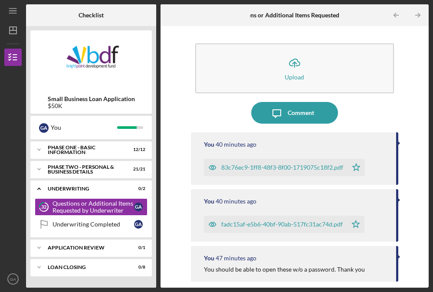
click at [368, 109] on div "Icon/Message Comment" at bounding box center [295, 113] width 208 height 22
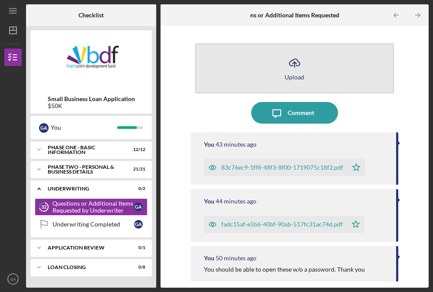
click at [298, 69] on icon "Icon/Upload" at bounding box center [295, 63] width 22 height 22
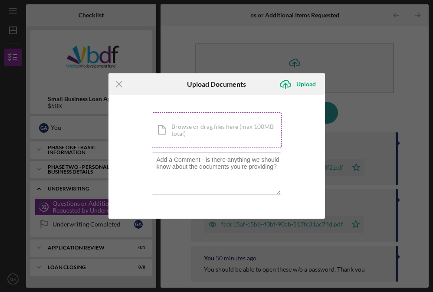
click at [226, 129] on div "Icon/Document Browse or drag files here (max 100MB total) Tap to choose files o…" at bounding box center [217, 130] width 130 height 36
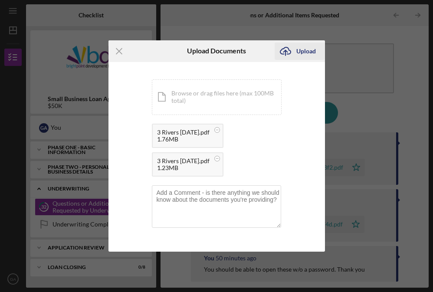
click at [306, 46] on div "Upload" at bounding box center [307, 51] width 20 height 17
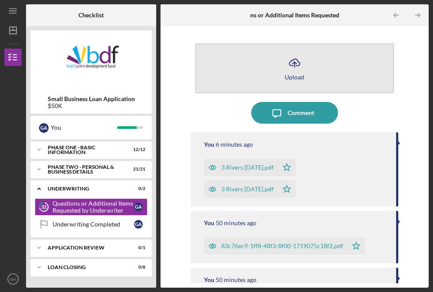
click at [295, 79] on div "Upload" at bounding box center [295, 77] width 20 height 7
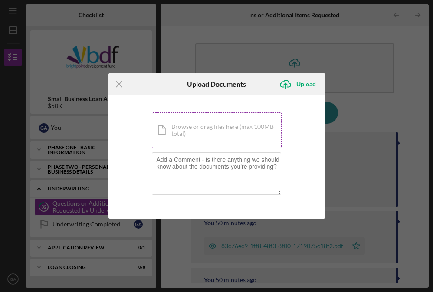
click at [178, 129] on div "Icon/Document Browse or drag files here (max 100MB total) Tap to choose files o…" at bounding box center [217, 130] width 130 height 36
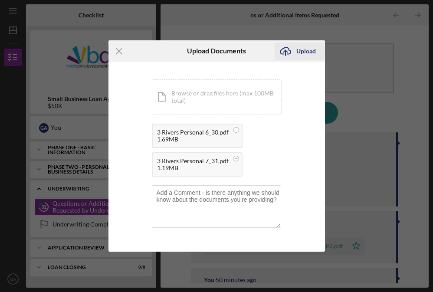
click at [305, 50] on div "Upload" at bounding box center [307, 51] width 20 height 17
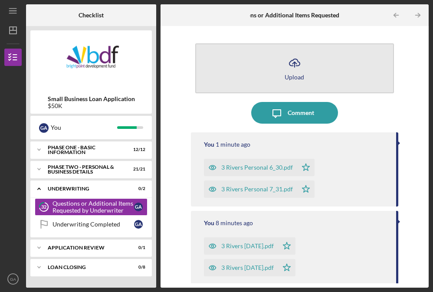
click at [298, 74] on div "Upload" at bounding box center [295, 77] width 20 height 7
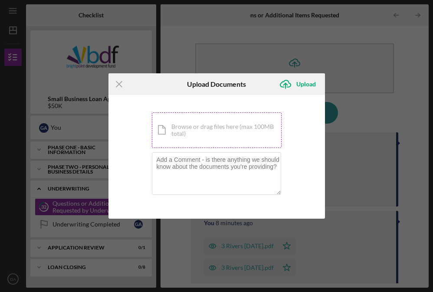
click at [213, 138] on div "Icon/Document Browse or drag files here (max 100MB total) Tap to choose files o…" at bounding box center [217, 130] width 130 height 36
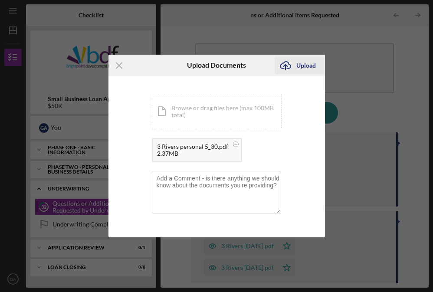
click at [303, 66] on div "Upload" at bounding box center [307, 65] width 20 height 17
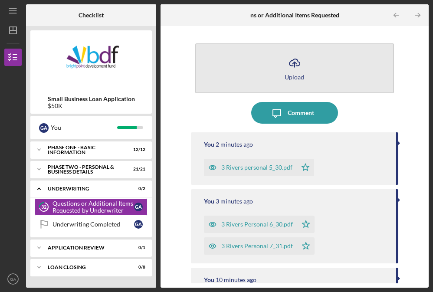
click at [290, 78] on div "Upload" at bounding box center [295, 77] width 20 height 7
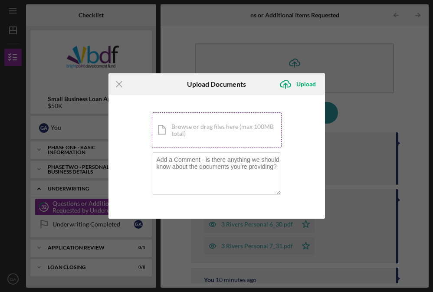
click at [224, 128] on div "Icon/Document Browse or drag files here (max 100MB total) Tap to choose files o…" at bounding box center [217, 130] width 130 height 36
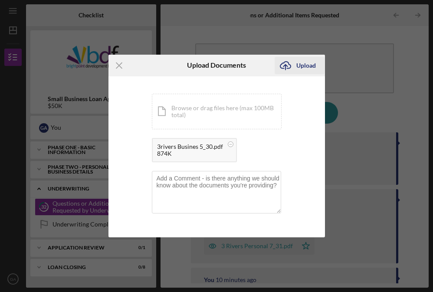
click at [299, 64] on div "Upload" at bounding box center [307, 65] width 20 height 17
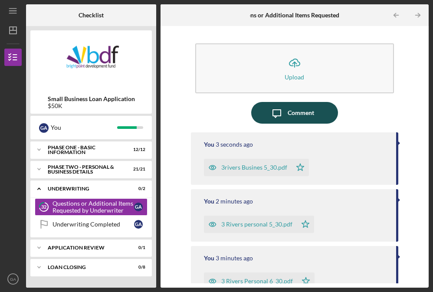
click at [290, 114] on div "Comment" at bounding box center [301, 113] width 26 height 22
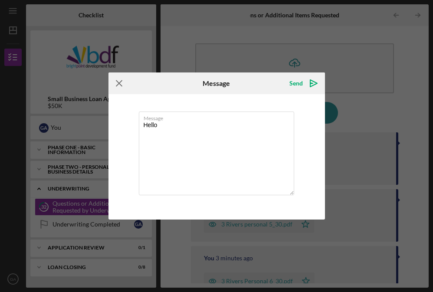
type textarea "Hello"
click at [118, 83] on icon "Icon/Menu Close" at bounding box center [120, 84] width 22 height 22
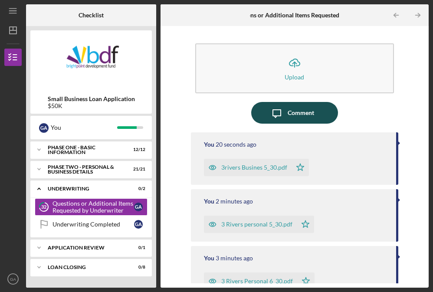
click at [302, 115] on div "Comment" at bounding box center [301, 113] width 26 height 22
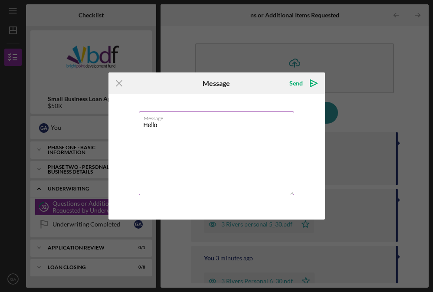
click at [169, 131] on textarea "Hello" at bounding box center [216, 154] width 155 height 84
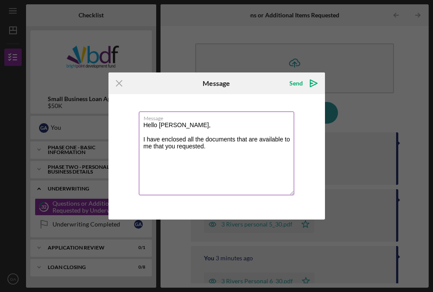
click at [211, 150] on textarea "Hello [PERSON_NAME], I have enclosed all the documents that are available to me…" at bounding box center [216, 154] width 155 height 84
drag, startPoint x: 184, startPoint y: 154, endPoint x: 183, endPoint y: 159, distance: 5.3
click at [184, 155] on textarea "Hello [PERSON_NAME], I have enclosed all the documents that are available to me…" at bounding box center [216, 154] width 155 height 84
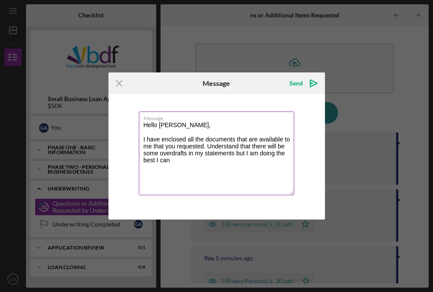
click at [214, 149] on textarea "Hello [PERSON_NAME], I have enclosed all the documents that are available to me…" at bounding box center [216, 154] width 155 height 84
click at [219, 157] on textarea "Hello [PERSON_NAME], I have enclosed all the documents that are available to me…" at bounding box center [216, 154] width 155 height 84
click at [260, 152] on textarea "Hello [PERSON_NAME], I have enclosed all the documents that are available to me…" at bounding box center [216, 154] width 155 height 84
click at [182, 162] on textarea "Hello [PERSON_NAME], I have enclosed all the documents that are available to me…" at bounding box center [216, 154] width 155 height 84
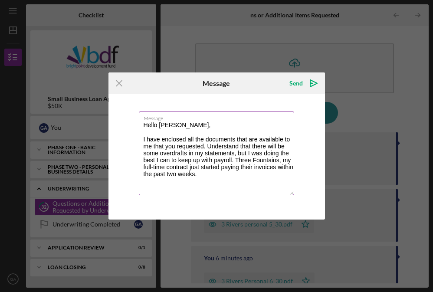
click at [207, 177] on textarea "Hello [PERSON_NAME], I have enclosed all the documents that are available to me…" at bounding box center [216, 154] width 155 height 84
click at [175, 174] on textarea "Hello [PERSON_NAME], I have enclosed all the documents that are available to me…" at bounding box center [216, 154] width 155 height 84
click at [184, 175] on textarea "Hello [PERSON_NAME], I have enclosed all the documents that are available to me…" at bounding box center [216, 154] width 155 height 84
click at [196, 173] on textarea "Hello [PERSON_NAME], I have enclosed all the documents that are available to me…" at bounding box center [216, 154] width 155 height 84
click at [230, 159] on textarea "Hello [PERSON_NAME], I have enclosed all the documents that are available to me…" at bounding box center [216, 154] width 155 height 84
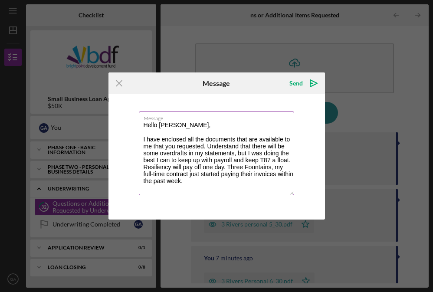
click at [172, 168] on textarea "Hello [PERSON_NAME], I have enclosed all the documents that are available to me…" at bounding box center [216, 154] width 155 height 84
drag, startPoint x: 142, startPoint y: 124, endPoint x: 241, endPoint y: 181, distance: 114.6
click at [241, 181] on textarea "Hello [PERSON_NAME], I have enclosed all the documents that are available to me…" at bounding box center [216, 154] width 155 height 84
type textarea "Hello [PERSON_NAME], I have enclosed all the documents that are available to me…"
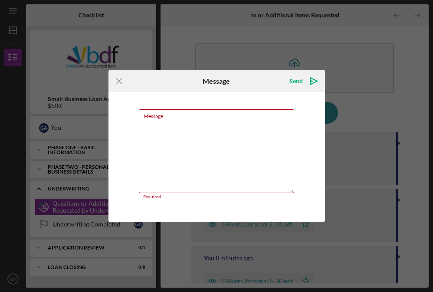
paste textarea "Hello [PERSON_NAME], I have enclosed all the documents available to me that you…"
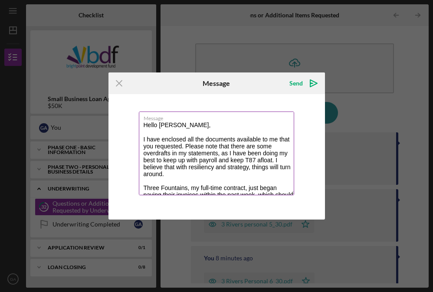
click at [174, 174] on textarea "Hello [PERSON_NAME], I have enclosed all the documents available to me that you…" at bounding box center [216, 154] width 155 height 84
click at [285, 176] on textarea "Hello [PERSON_NAME], I have enclosed all the documents available to me that you…" at bounding box center [216, 154] width 155 height 84
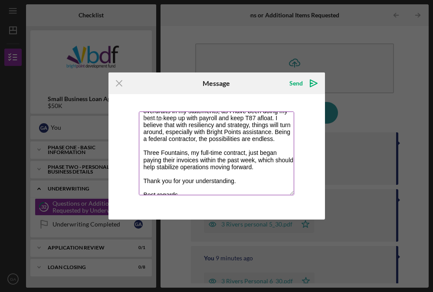
scroll to position [43, 0]
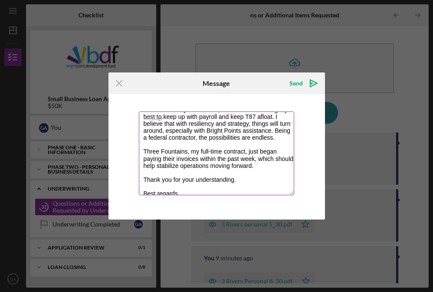
drag, startPoint x: 143, startPoint y: 158, endPoint x: 146, endPoint y: 150, distance: 8.8
click at [143, 156] on textarea "Hello [PERSON_NAME], I have enclosed all the documents available to me that you…" at bounding box center [216, 154] width 155 height 84
drag, startPoint x: 255, startPoint y: 165, endPoint x: 253, endPoint y: 154, distance: 11.1
click at [255, 165] on textarea "Hello [PERSON_NAME], I have enclosed all the documents available to me that you…" at bounding box center [216, 154] width 155 height 84
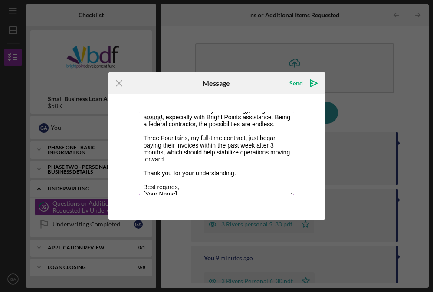
scroll to position [70, 0]
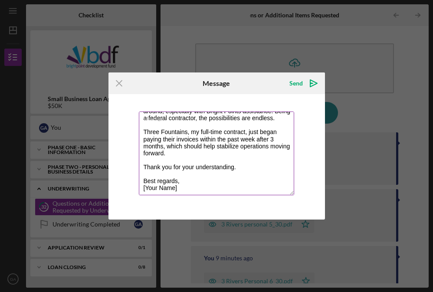
click at [233, 166] on textarea "Hello [PERSON_NAME], I have enclosed all the documents available to me that you…" at bounding box center [216, 154] width 155 height 84
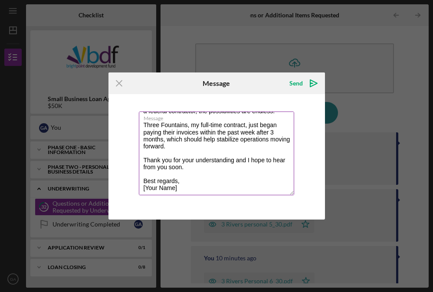
scroll to position [77, 0]
click at [177, 186] on textarea "Hello [PERSON_NAME], I have enclosed all the documents available to me that you…" at bounding box center [216, 154] width 155 height 84
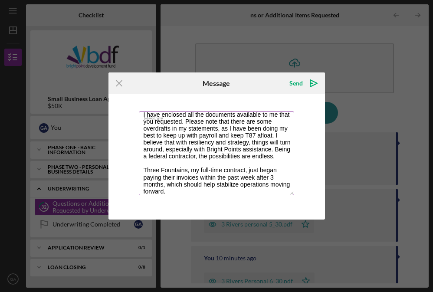
scroll to position [0, 0]
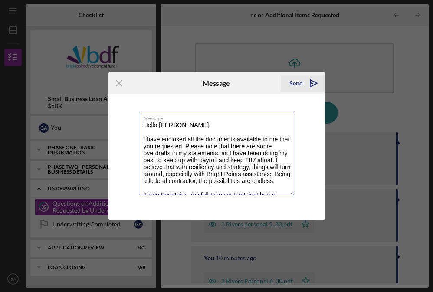
type textarea "Hello [PERSON_NAME], I have enclosed all the documents available to me that you…"
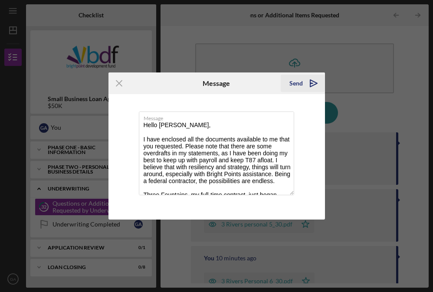
click at [310, 86] on icon "Icon/icon-invite-send" at bounding box center [314, 84] width 22 height 22
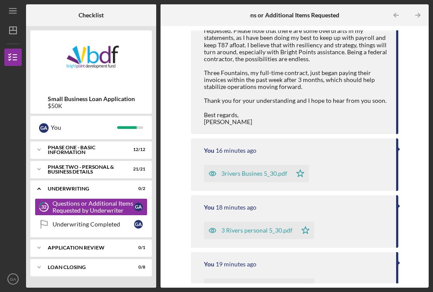
scroll to position [87, 0]
